Goal: Task Accomplishment & Management: Use online tool/utility

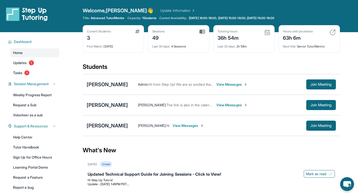
click at [168, 10] on link "Update Information" at bounding box center [177, 10] width 35 height 5
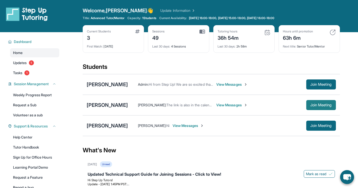
click at [314, 104] on span "Join Meeting" at bounding box center [321, 105] width 22 height 3
click at [98, 105] on div "[PERSON_NAME]" at bounding box center [107, 105] width 41 height 7
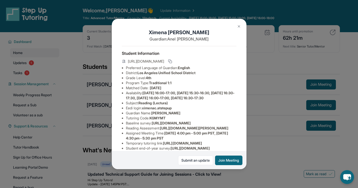
click at [238, 26] on img at bounding box center [239, 26] width 4 height 4
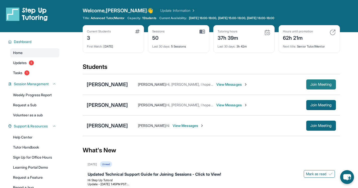
click at [327, 85] on span "Join Meeting" at bounding box center [321, 84] width 22 height 3
